Goal: Information Seeking & Learning: Learn about a topic

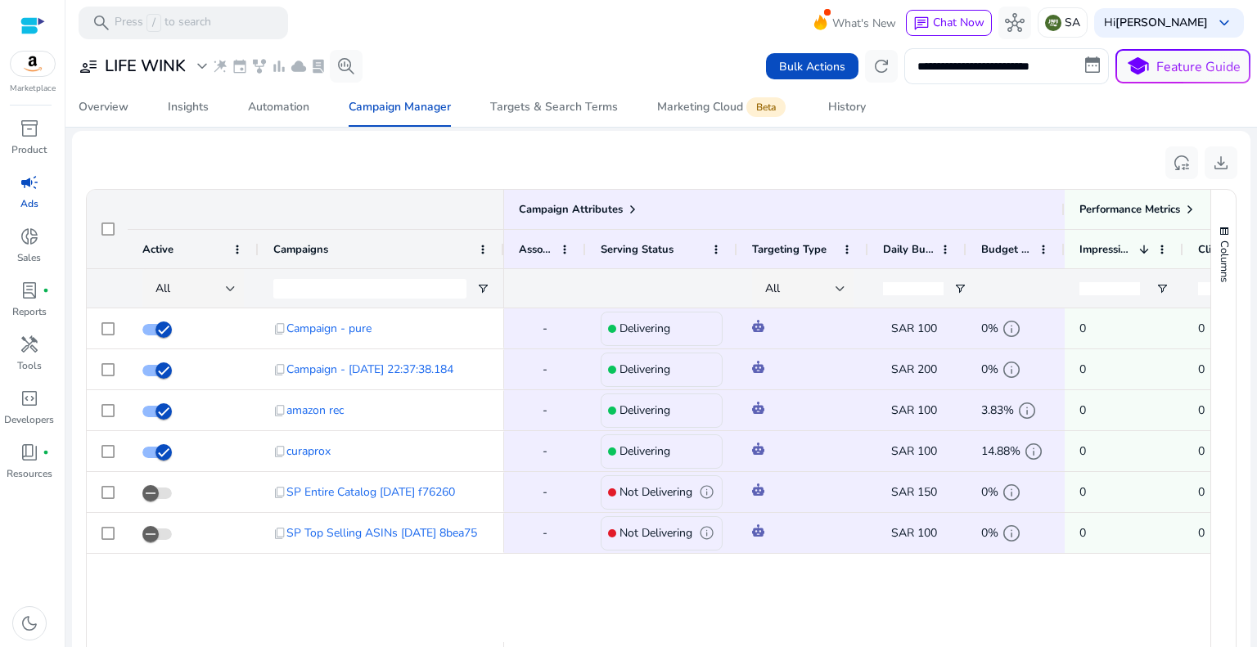
scroll to position [336, 0]
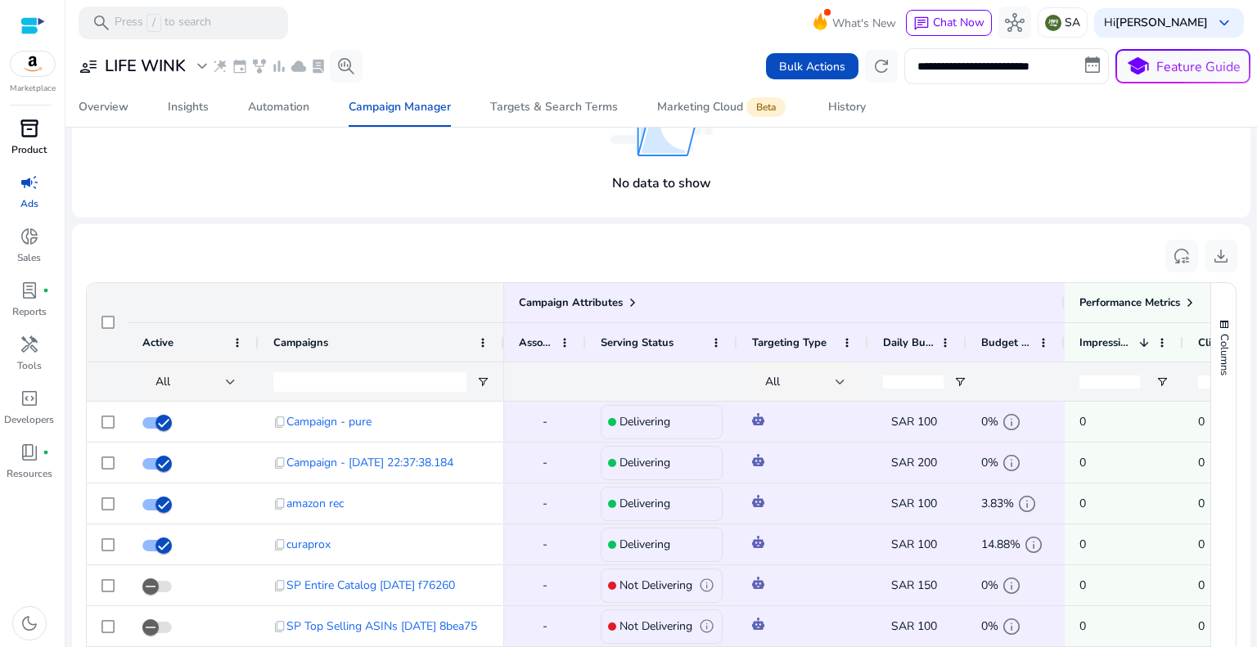
click at [27, 138] on span "inventory_2" at bounding box center [30, 129] width 20 height 20
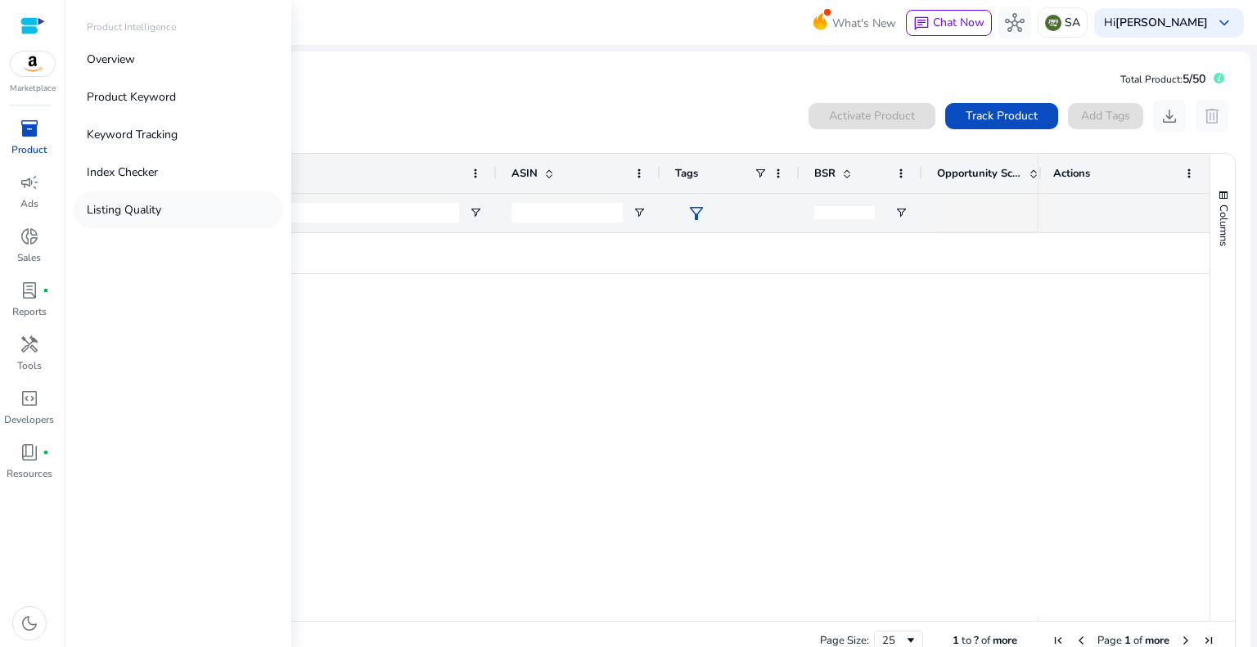
click at [148, 205] on p "Listing Quality" at bounding box center [124, 209] width 74 height 17
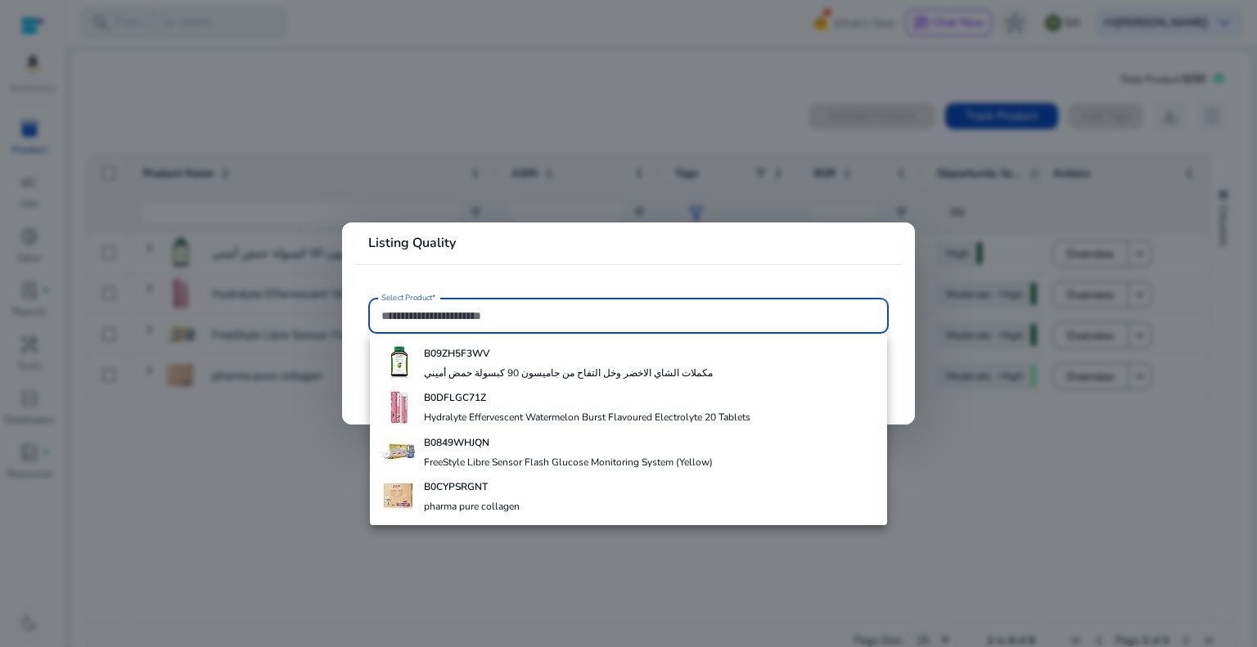
drag, startPoint x: 453, startPoint y: 493, endPoint x: 455, endPoint y: 484, distance: 10.1
click at [453, 493] on div "B0CYPSRGNT pharma pure collagen" at bounding box center [472, 496] width 96 height 44
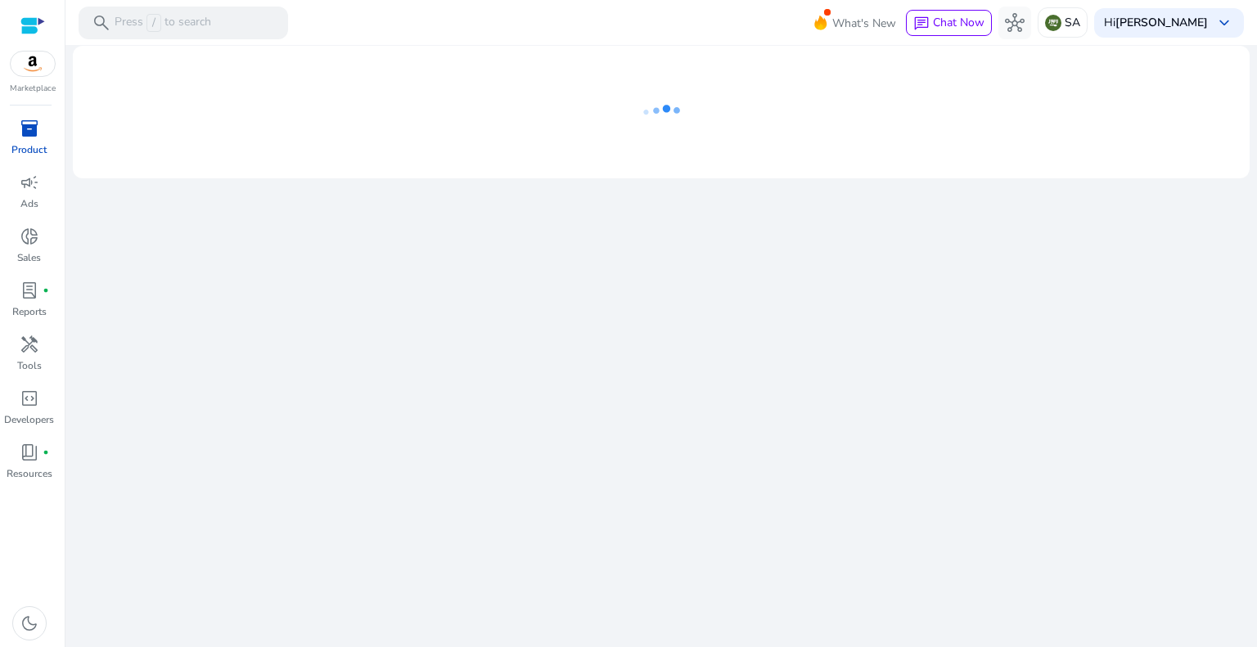
drag, startPoint x: 799, startPoint y: 327, endPoint x: 1033, endPoint y: -86, distance: 474.2
click at [1033, 0] on html "We recommend switching to desktop view for the best experience. Marketplace inv…" at bounding box center [628, 323] width 1257 height 647
